Goal: Information Seeking & Learning: Learn about a topic

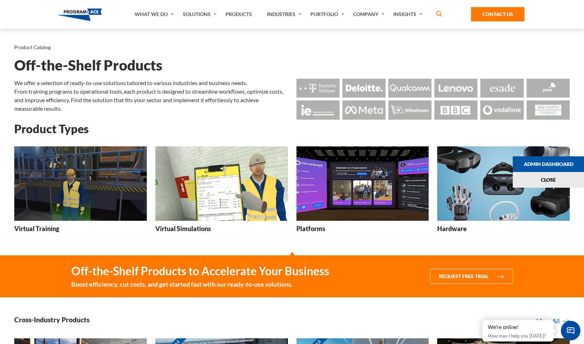
click at [439, 183] on img at bounding box center [503, 183] width 133 height 74
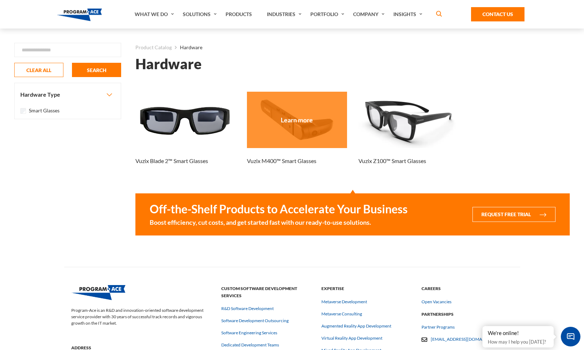
click at [277, 119] on div at bounding box center [297, 120] width 100 height 56
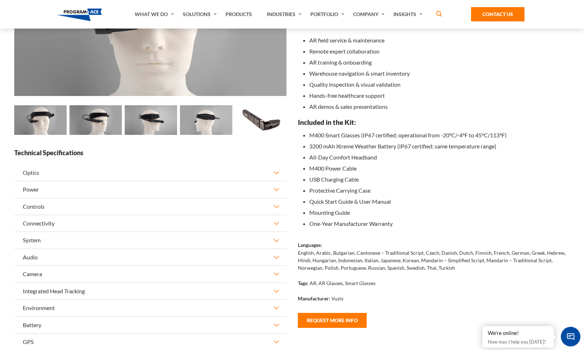
scroll to position [87, 0]
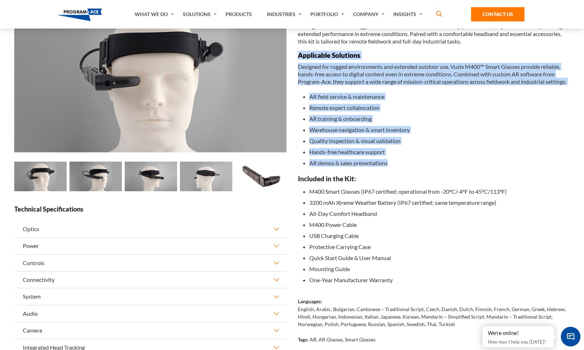
drag, startPoint x: 390, startPoint y: 163, endPoint x: 293, endPoint y: 55, distance: 145.9
click at [293, 55] on div "Overview Built for demanding environments, the M400 Xtreme Kit is ideal for out…" at bounding box center [434, 219] width 284 height 441
copy div "Applicable Solutions Designed for rugged environments and extended outdoor use,…"
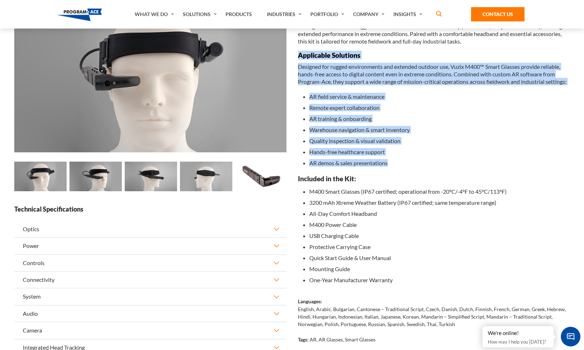
click at [403, 101] on li "AR field service & maintenance" at bounding box center [439, 96] width 261 height 11
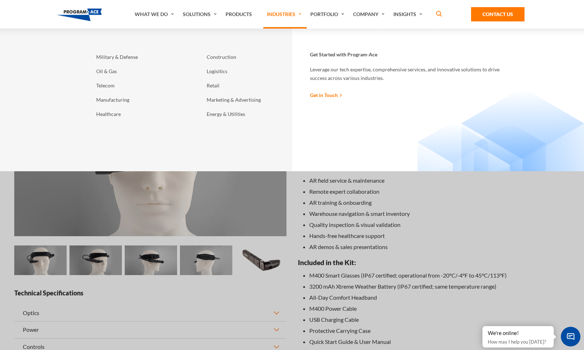
scroll to position [0, 0]
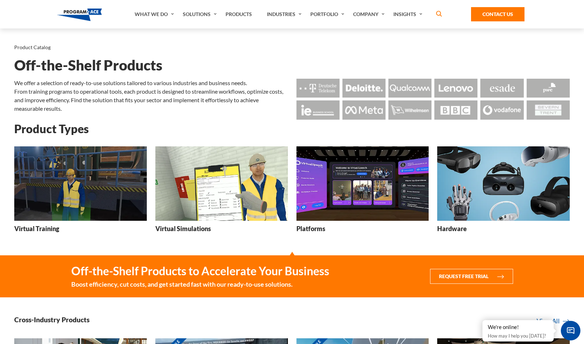
click at [499, 187] on img at bounding box center [503, 183] width 133 height 74
click at [367, 182] on img at bounding box center [363, 183] width 133 height 74
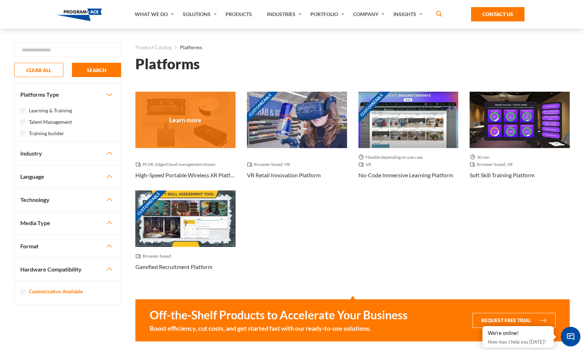
click at [204, 122] on div at bounding box center [185, 120] width 100 height 56
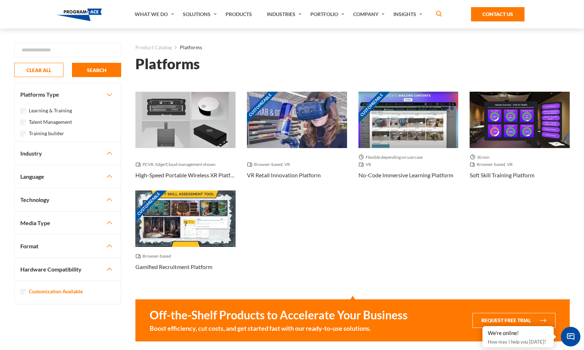
click at [76, 14] on img at bounding box center [79, 15] width 45 height 12
